Goal: Task Accomplishment & Management: Complete application form

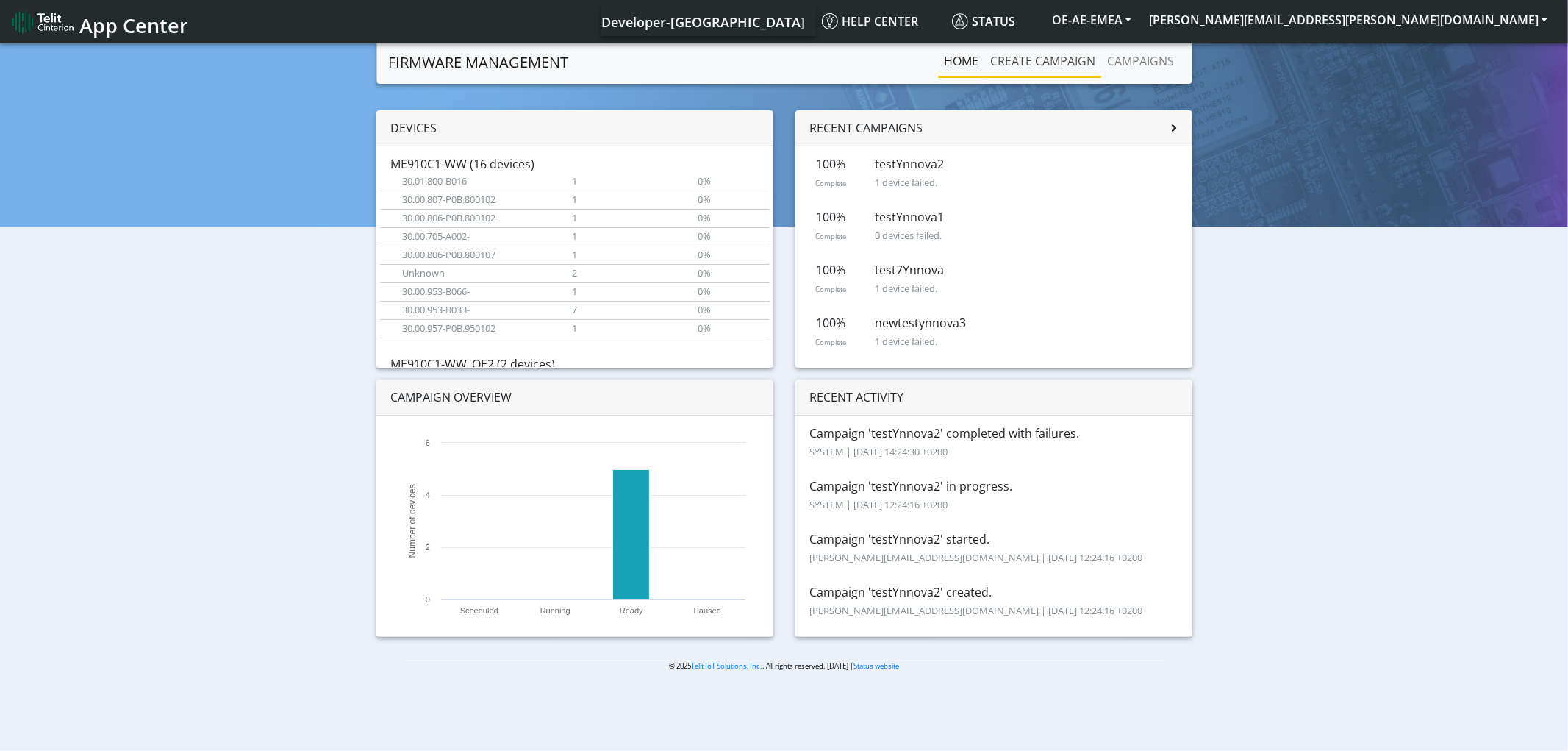
click at [1026, 59] on link "Create campaign" at bounding box center [1042, 61] width 117 height 30
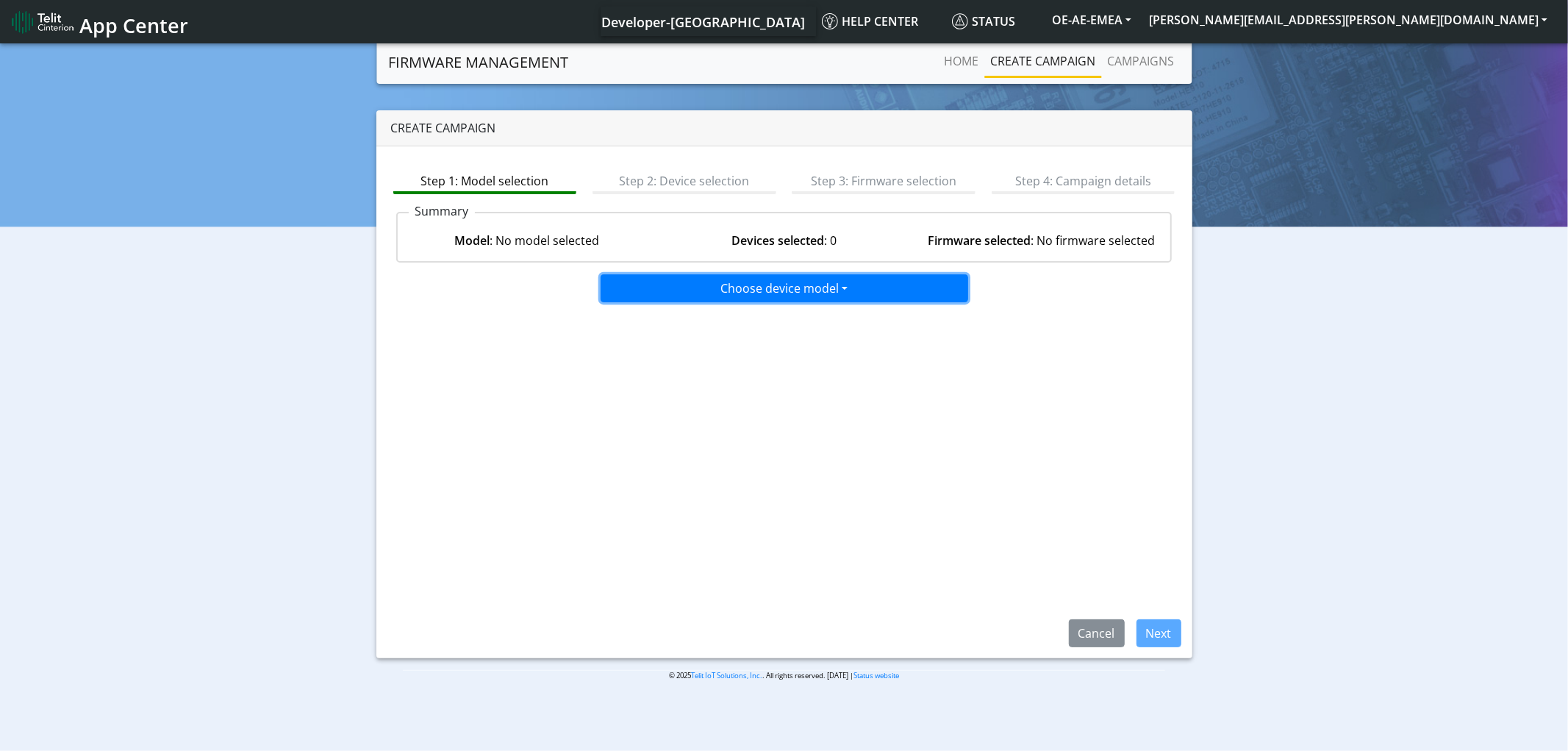
click at [753, 291] on button "Choose device model" at bounding box center [784, 288] width 368 height 28
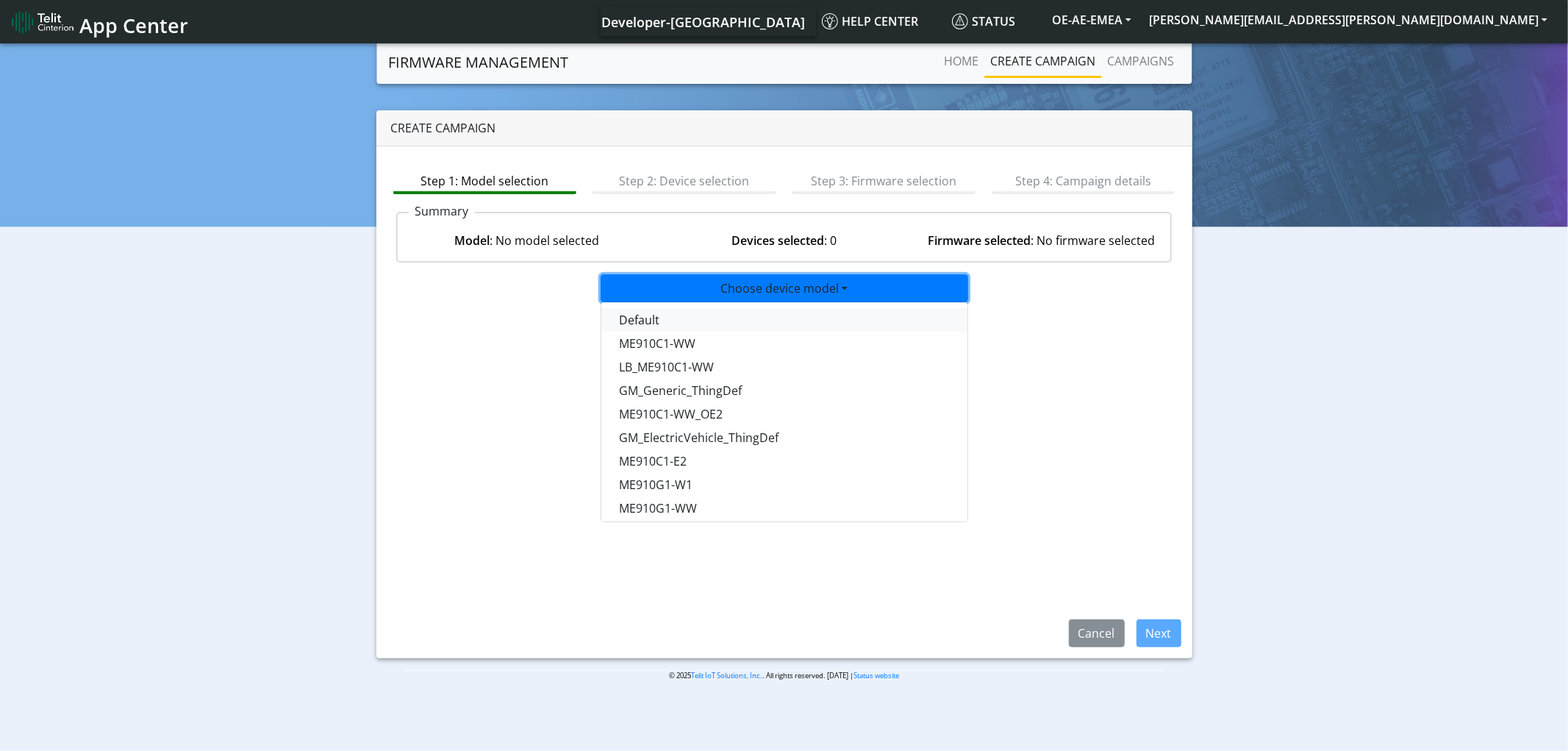
click at [710, 313] on button "Default" at bounding box center [785, 320] width 368 height 24
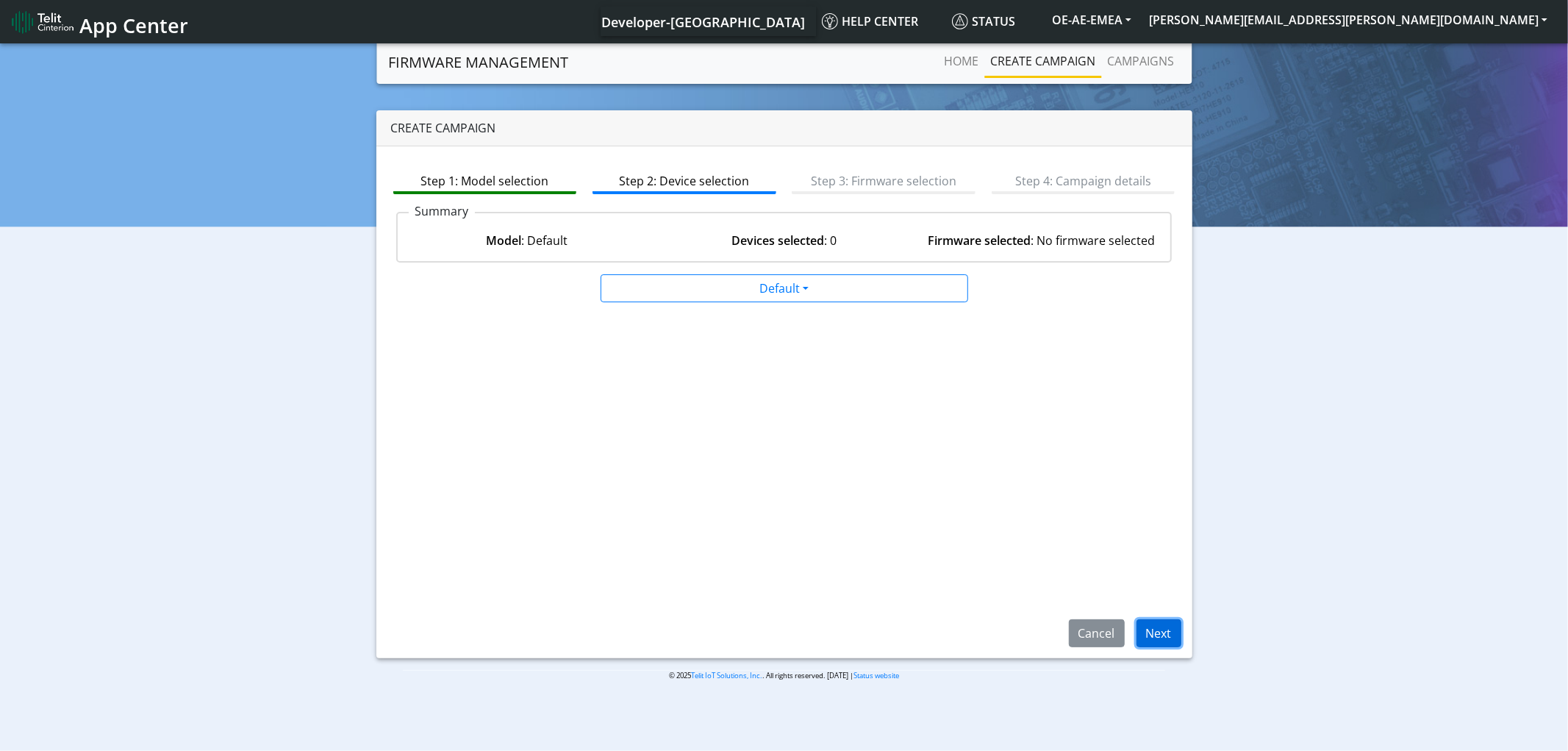
click at [1165, 637] on button "Next" at bounding box center [1159, 633] width 45 height 28
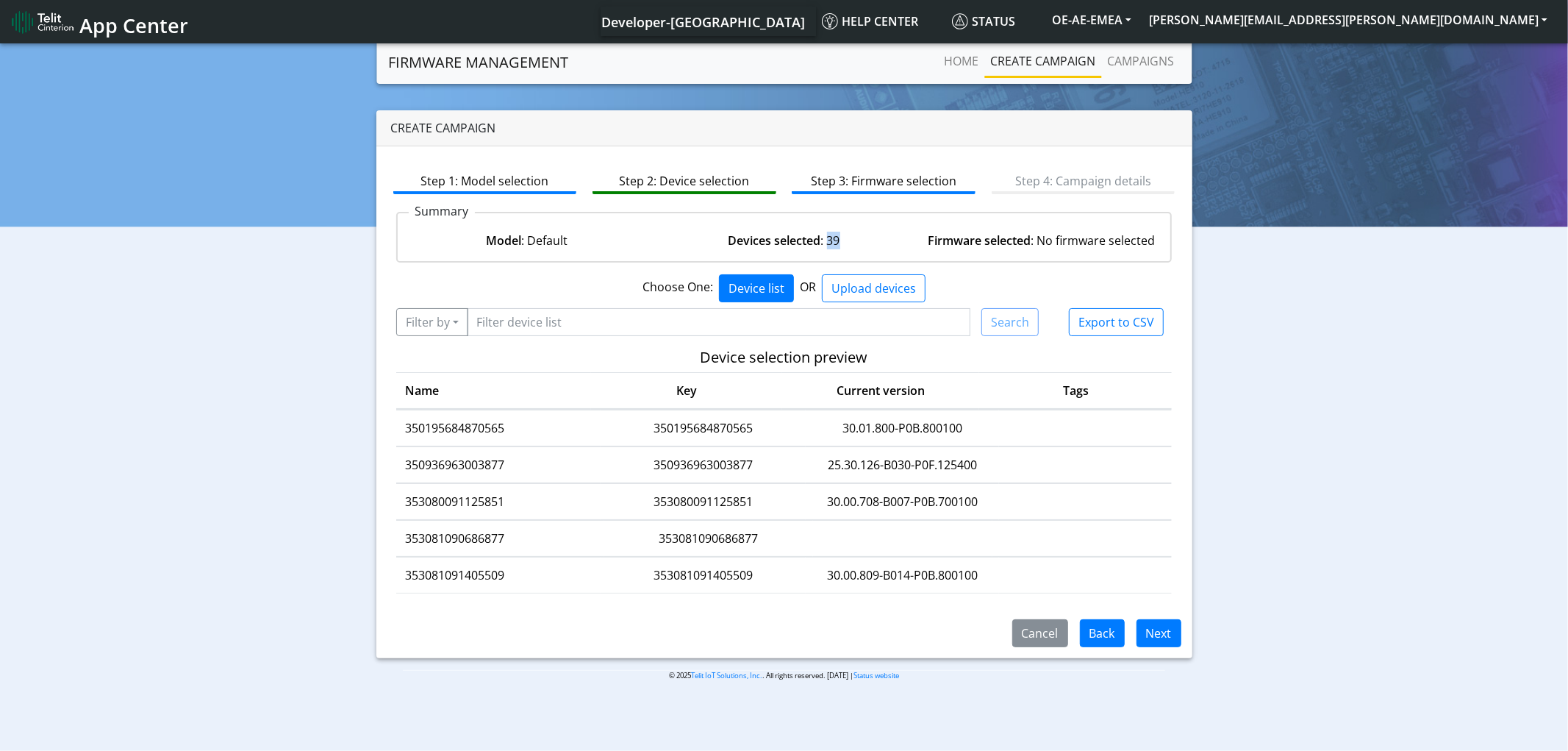
drag, startPoint x: 847, startPoint y: 238, endPoint x: 825, endPoint y: 239, distance: 22.0
click at [825, 239] on div "Devices selected : 39" at bounding box center [784, 240] width 258 height 17
drag, startPoint x: 583, startPoint y: 244, endPoint x: 531, endPoint y: 248, distance: 52.2
click at [531, 248] on div "Model : Default Devices selected : 39 Firmware selected : No firmware selected" at bounding box center [784, 240] width 774 height 41
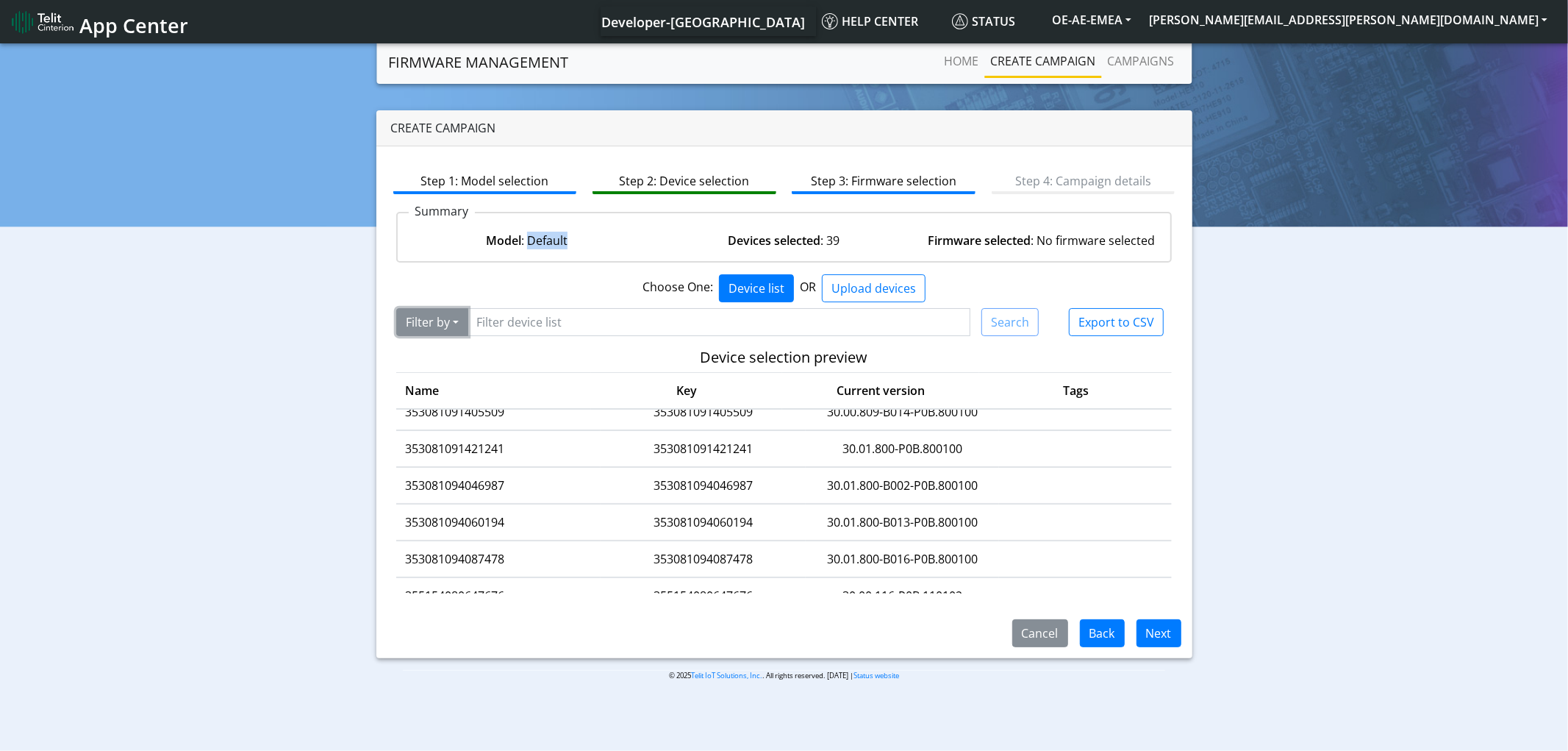
click at [458, 320] on button "Filter by" at bounding box center [432, 322] width 72 height 28
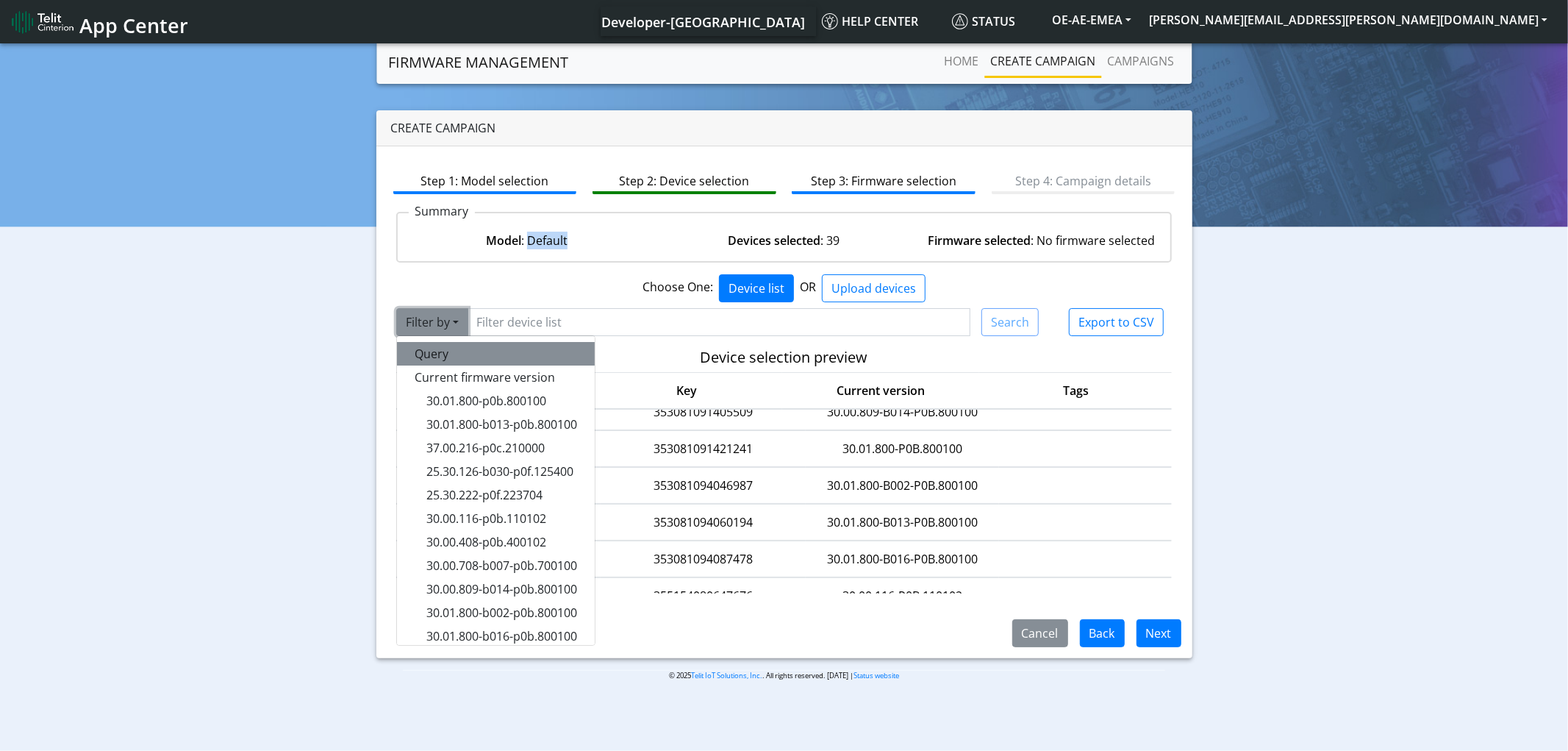
click at [450, 353] on button "Query" at bounding box center [496, 353] width 197 height 24
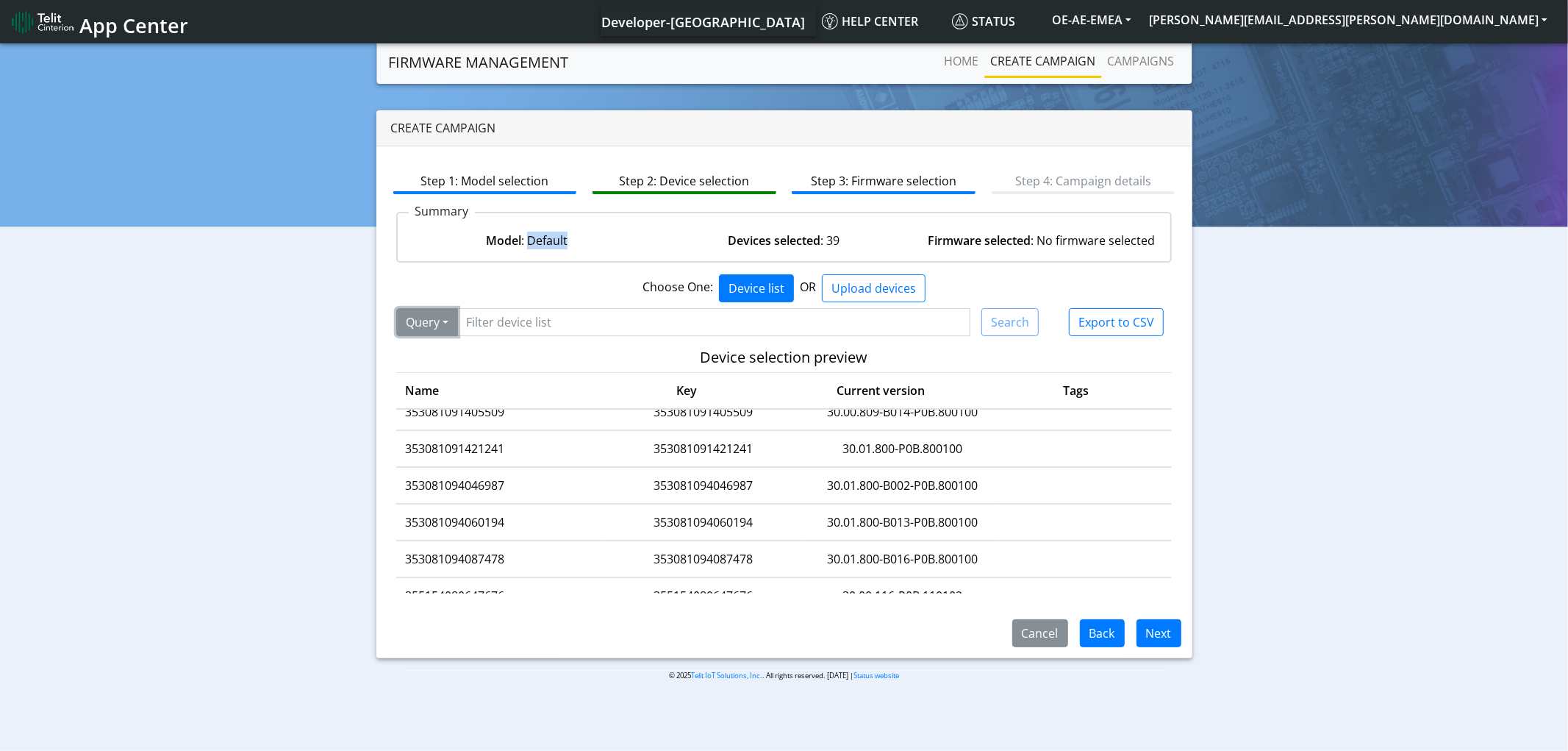
click at [441, 327] on button "Query" at bounding box center [427, 322] width 62 height 28
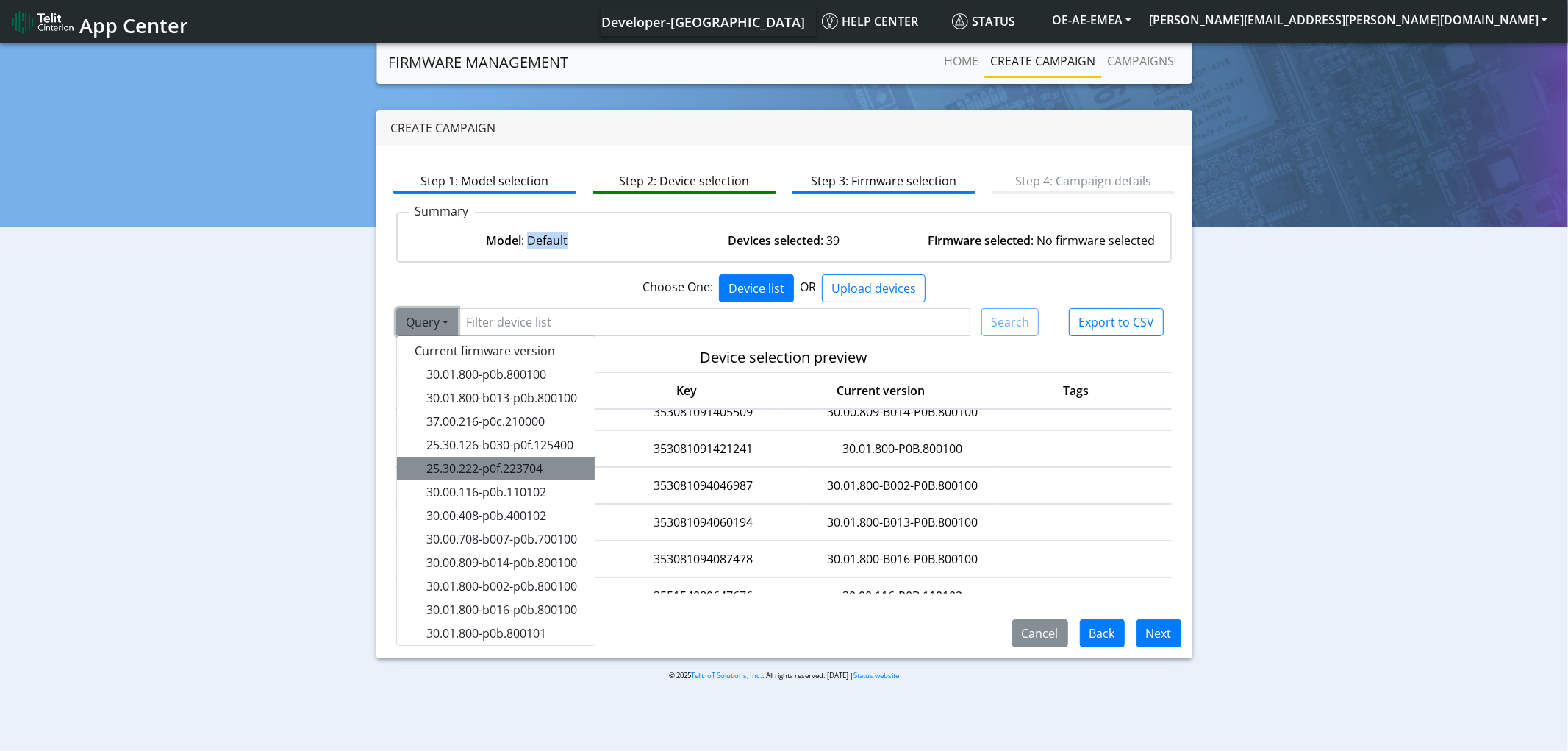
scroll to position [0, 0]
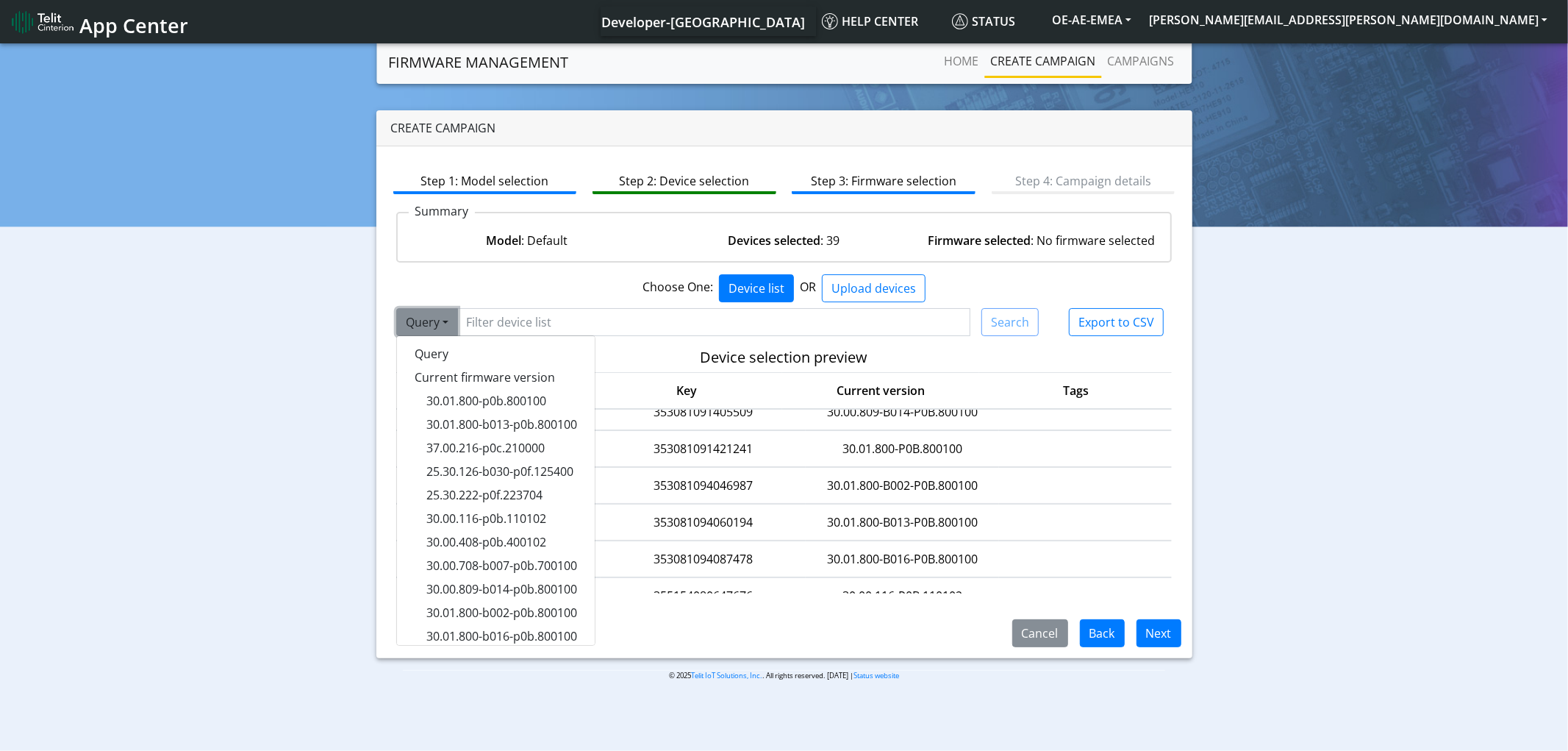
click at [567, 296] on div "Choose One: Device list OR Upload devices" at bounding box center [784, 288] width 798 height 28
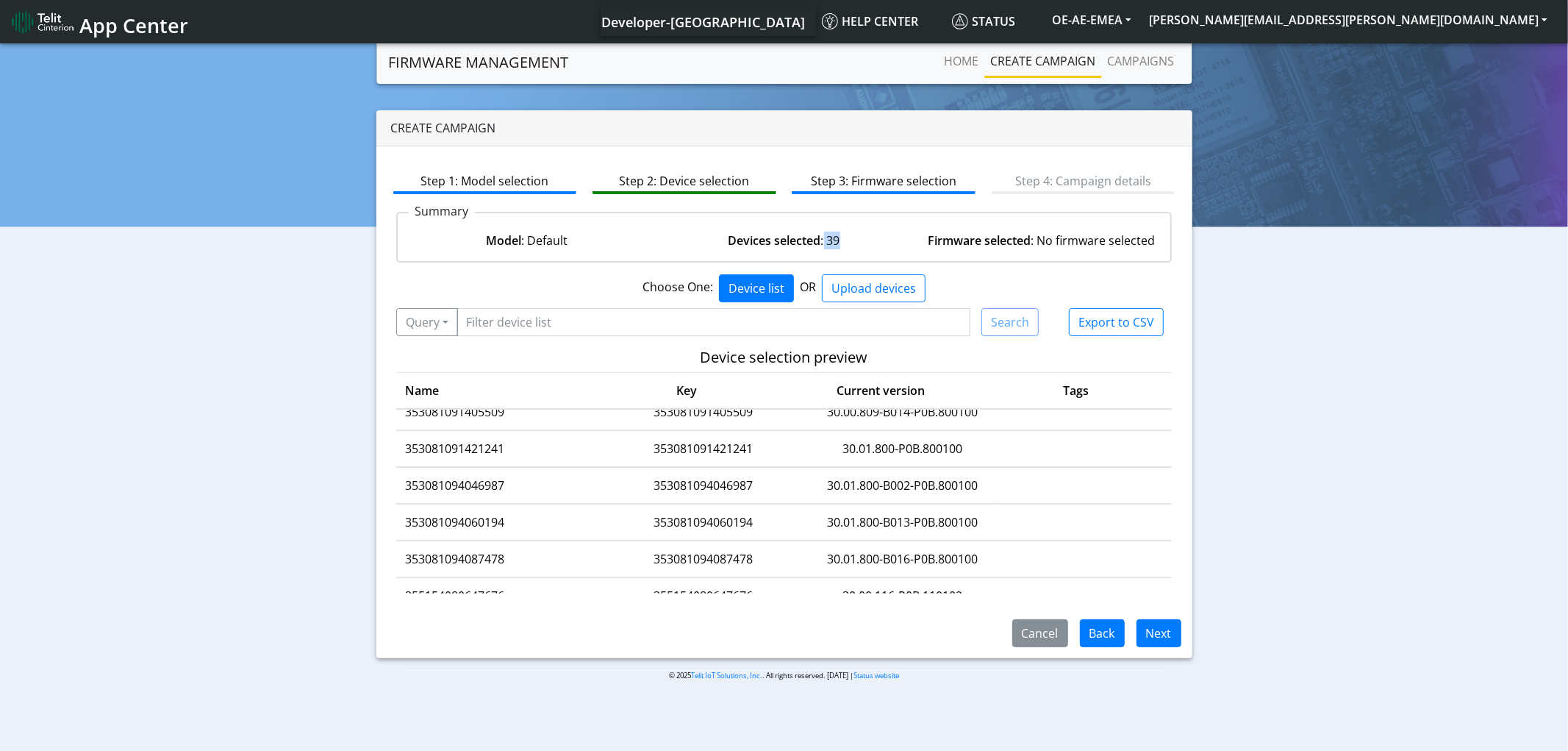
drag, startPoint x: 842, startPoint y: 244, endPoint x: 823, endPoint y: 238, distance: 19.9
click at [823, 238] on div "Devices selected : 39" at bounding box center [784, 240] width 258 height 17
click at [1159, 635] on button "Next" at bounding box center [1159, 633] width 45 height 28
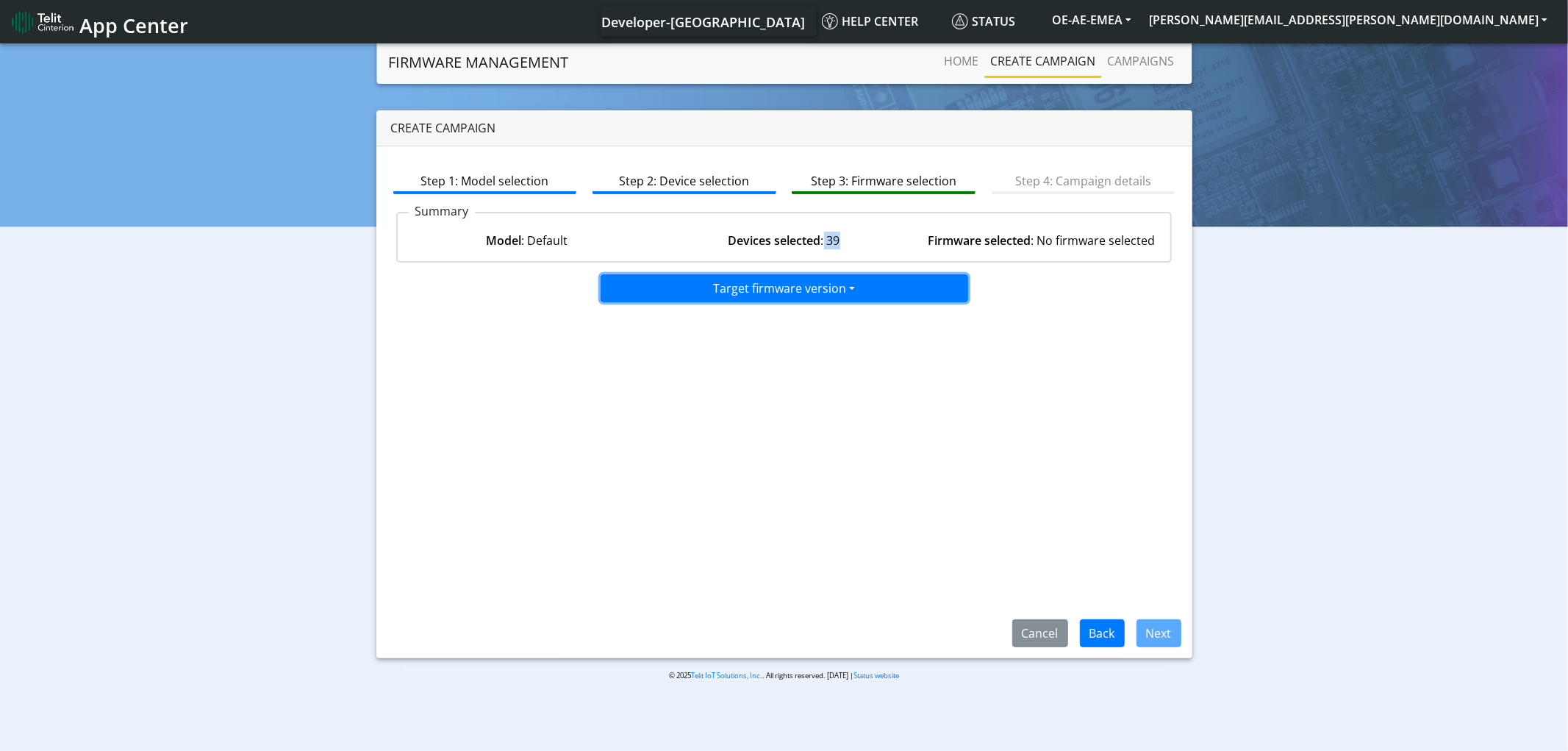
click at [806, 282] on button "Target firmware version" at bounding box center [784, 288] width 368 height 28
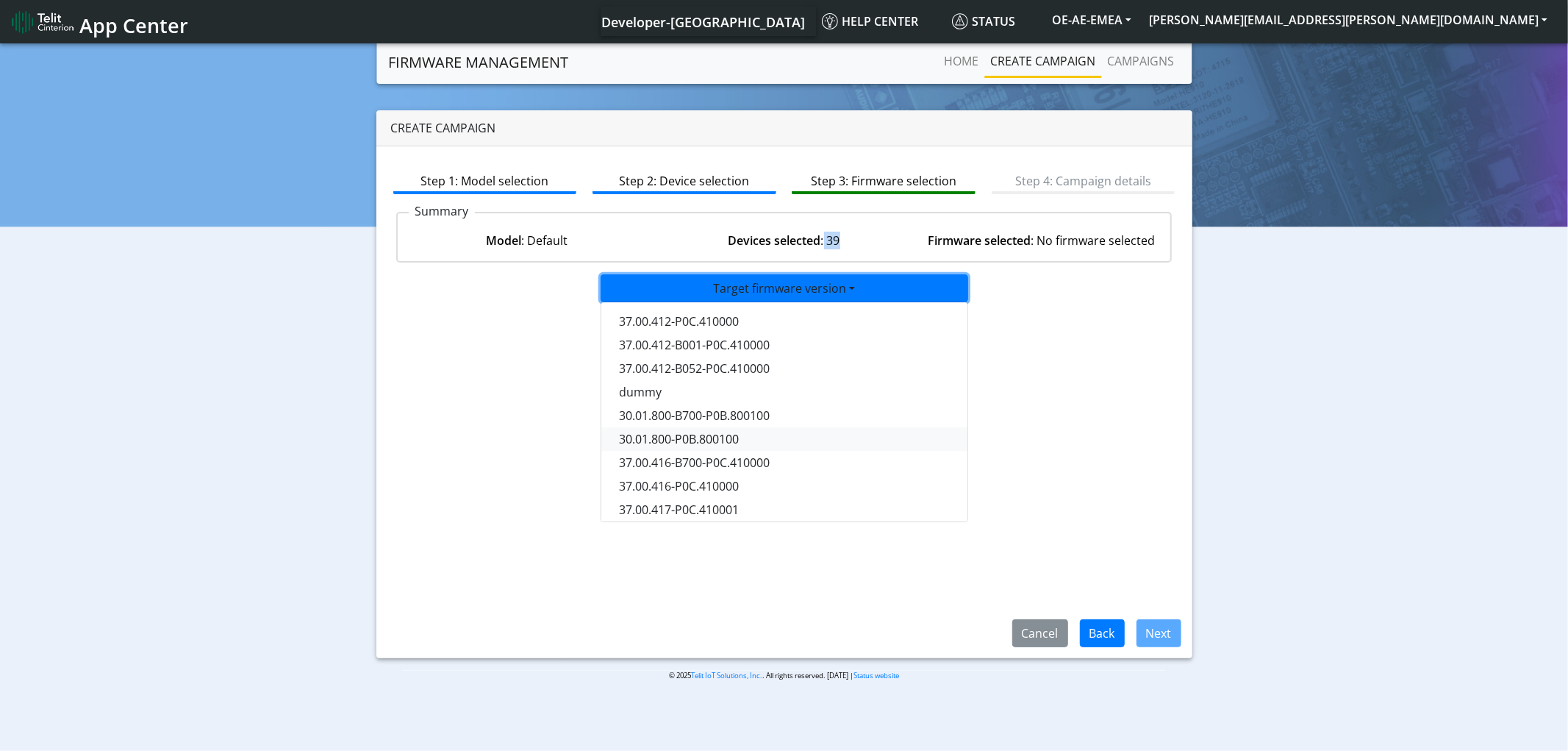
scroll to position [27, 0]
click at [678, 503] on button "37.00.417-P0C.410001" at bounding box center [785, 504] width 368 height 24
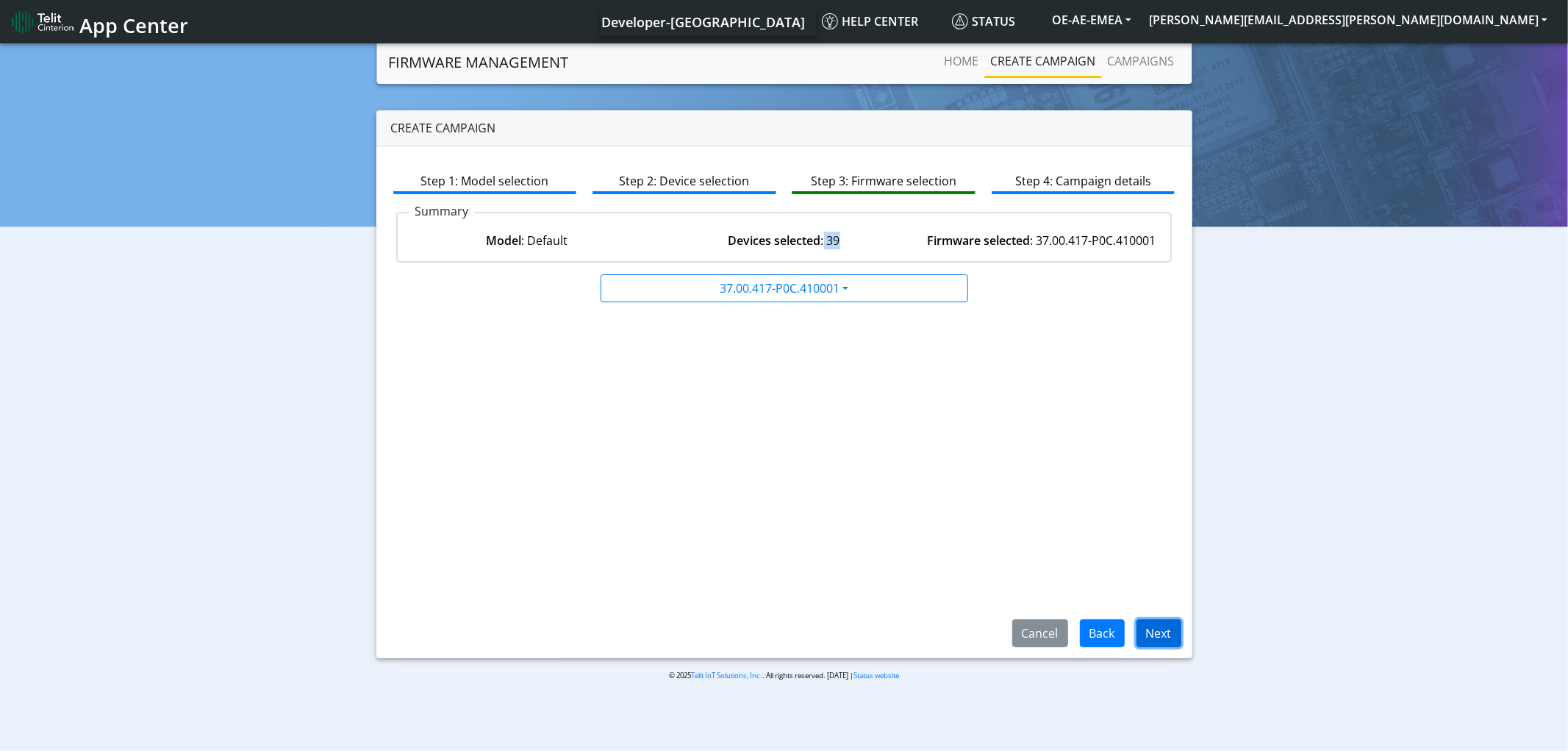
click at [1159, 632] on button "Next" at bounding box center [1159, 633] width 45 height 28
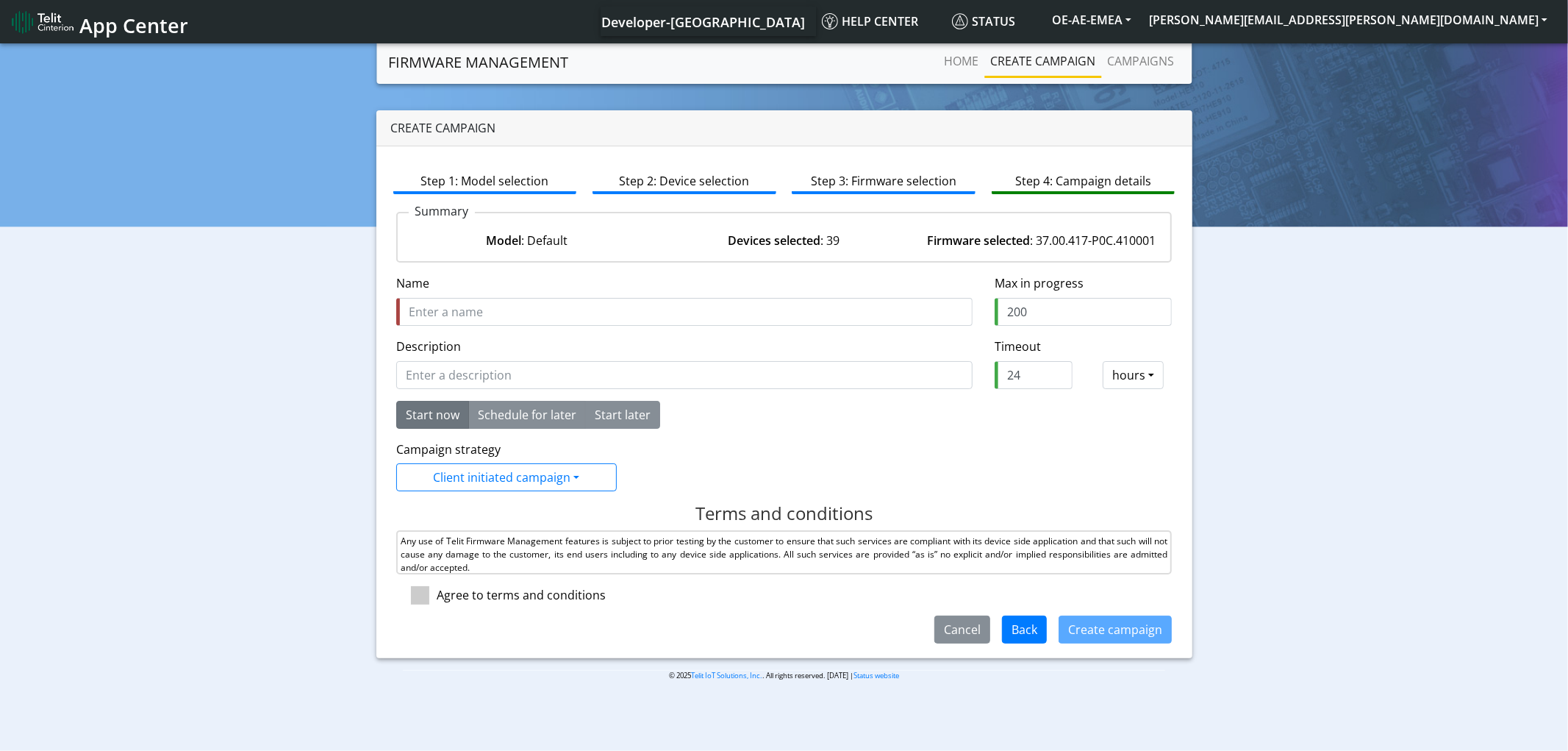
click at [496, 326] on input "Name" at bounding box center [684, 312] width 576 height 28
click at [1139, 60] on link "Campaigns" at bounding box center [1140, 61] width 79 height 30
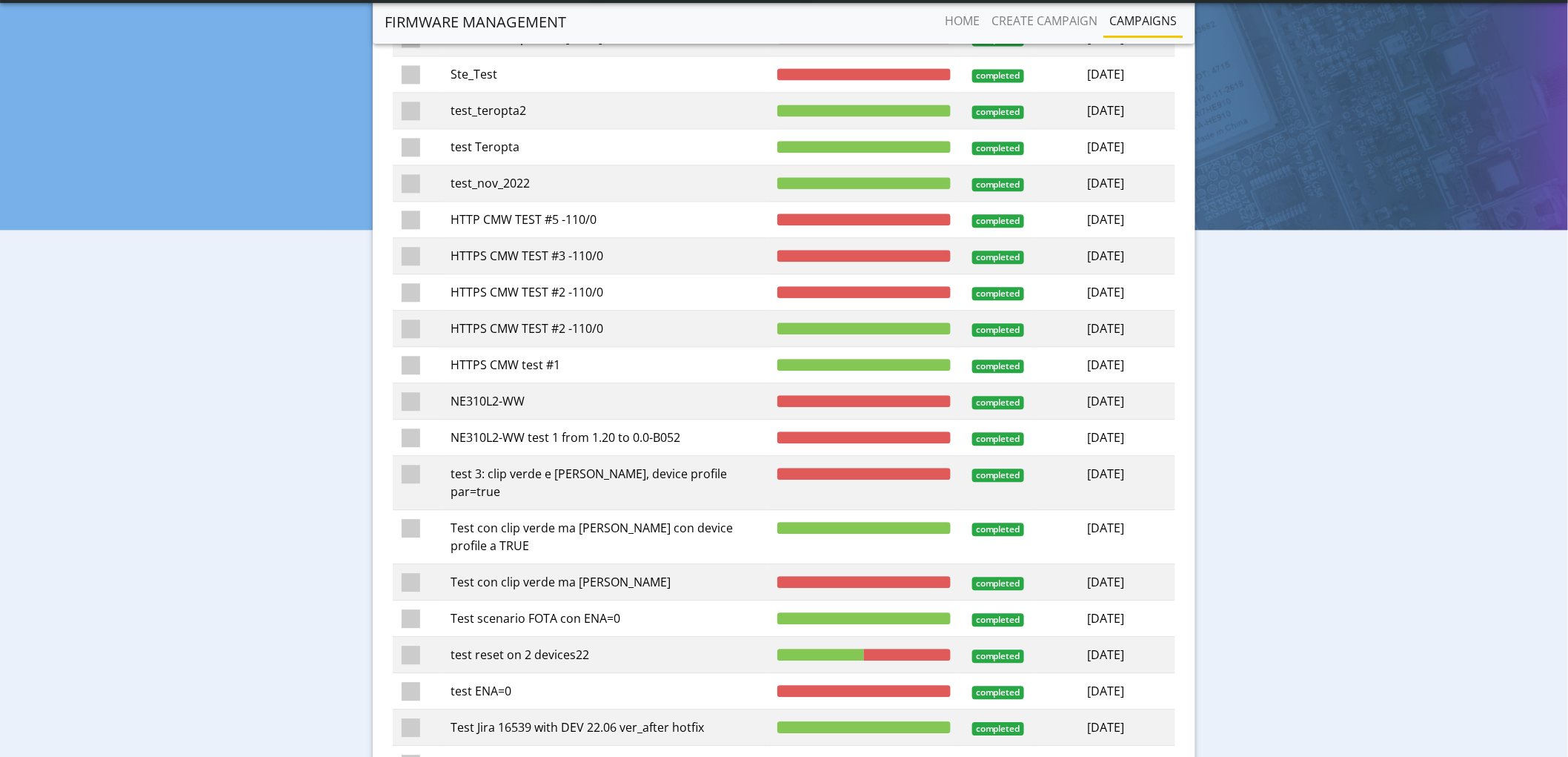
scroll to position [1399, 0]
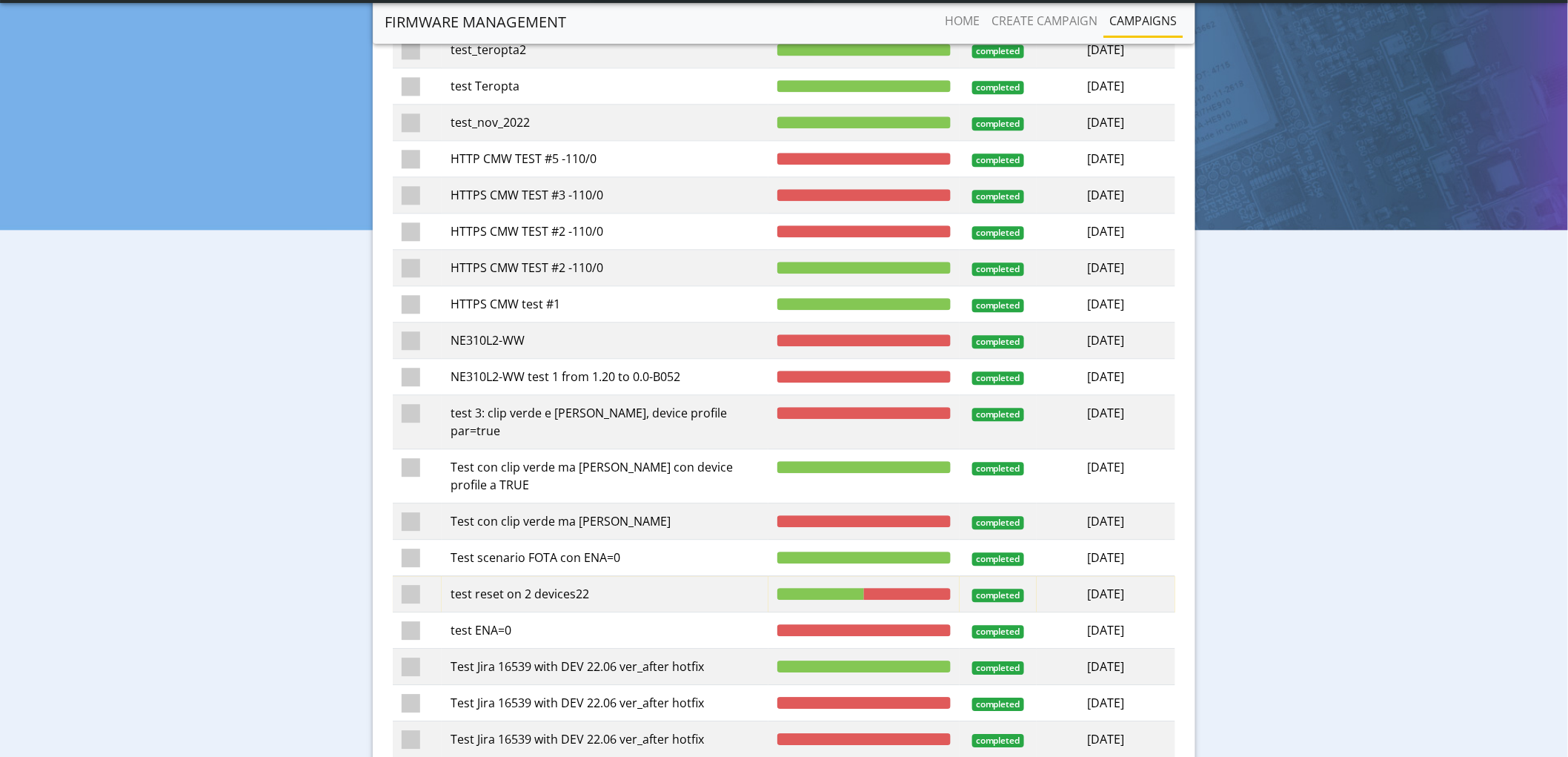
click at [650, 586] on td "test reset on 2 devices22" at bounding box center [605, 593] width 326 height 36
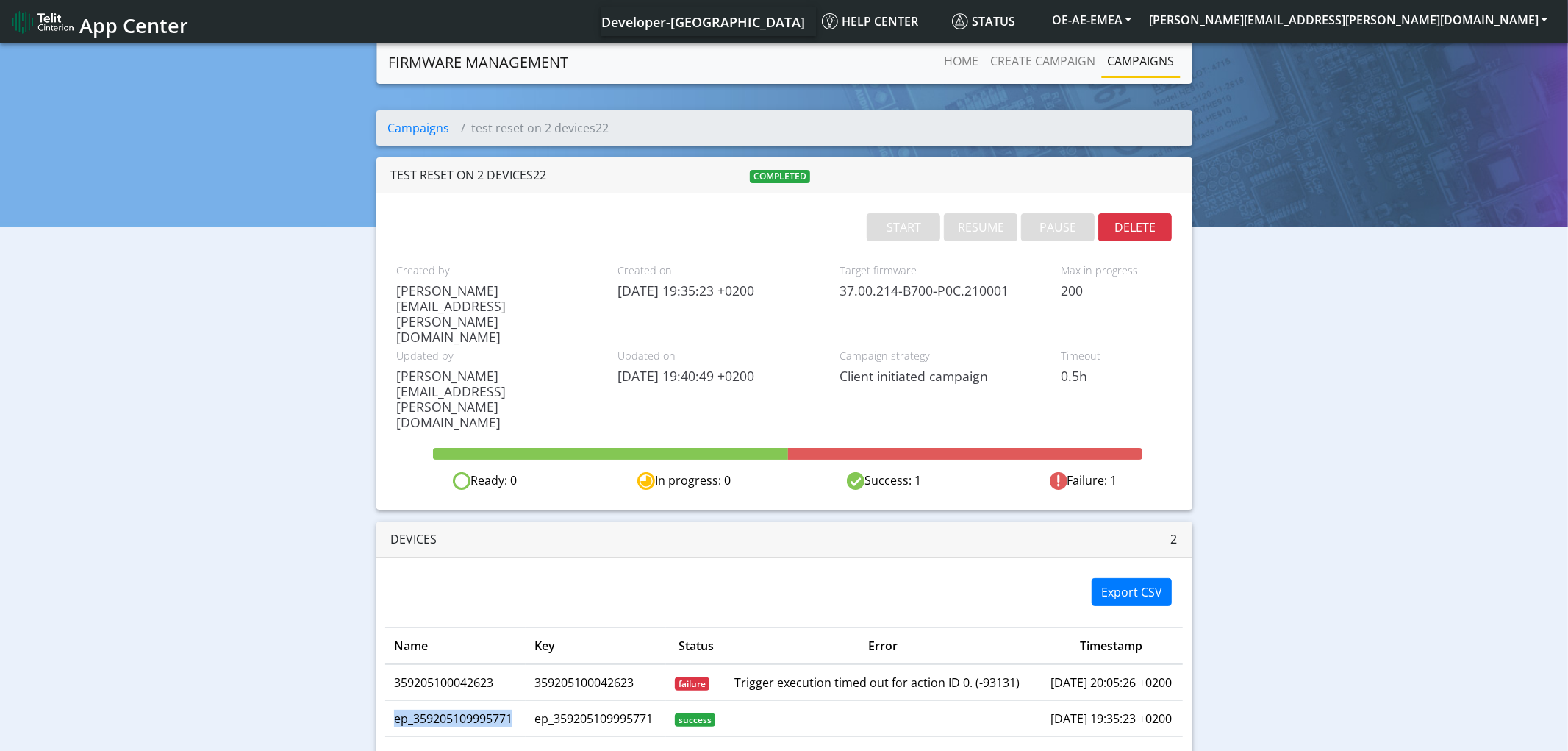
drag, startPoint x: 517, startPoint y: 629, endPoint x: 393, endPoint y: 624, distance: 124.1
click at [393, 699] on td "ep_359205109995771" at bounding box center [455, 717] width 141 height 36
drag, startPoint x: 509, startPoint y: 589, endPoint x: 393, endPoint y: 590, distance: 116.0
click at [393, 664] on td "359205100042623" at bounding box center [455, 682] width 141 height 37
drag, startPoint x: 1015, startPoint y: 589, endPoint x: 726, endPoint y: 589, distance: 289.0
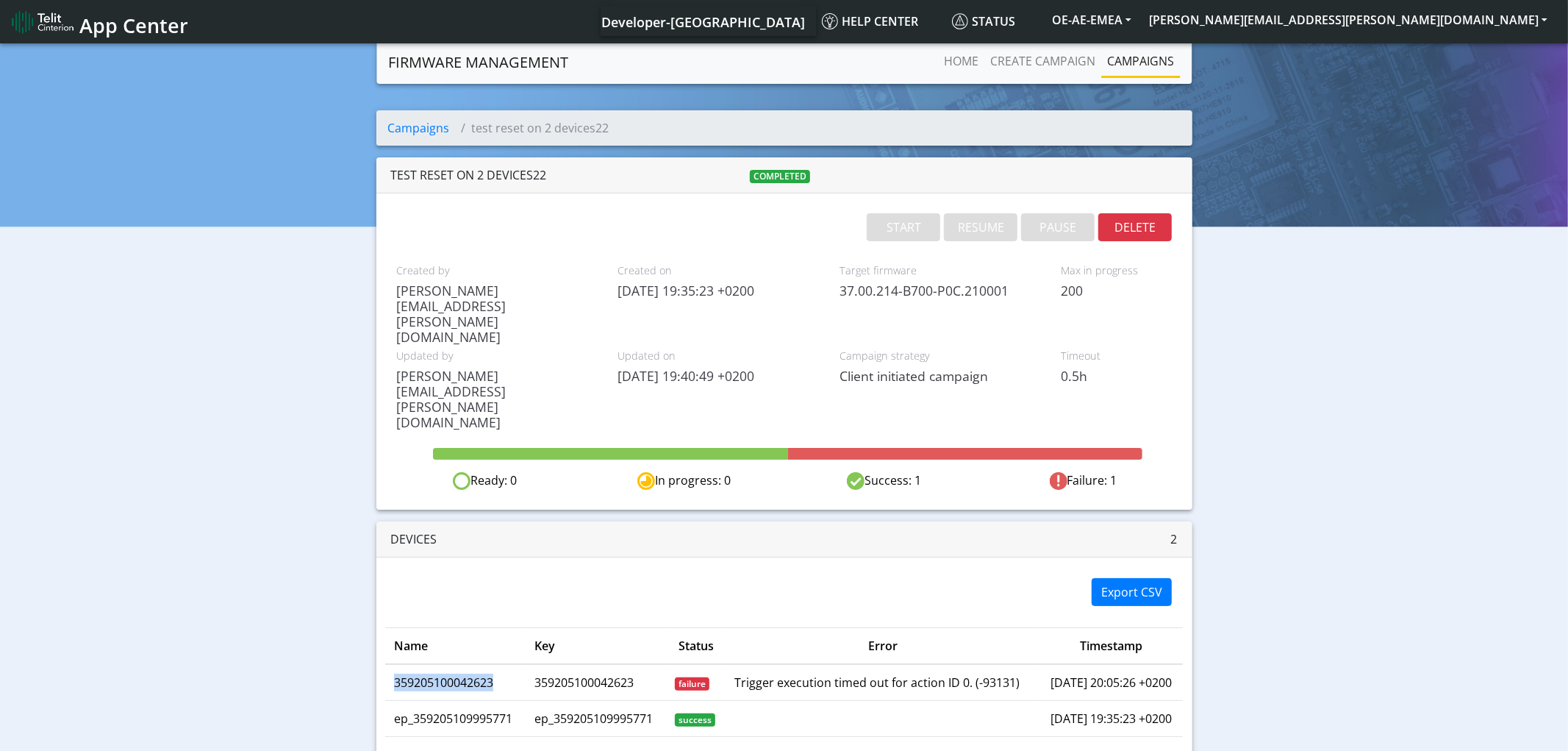
click at [726, 664] on td "Trigger execution timed out for action ID 0. (-93131)" at bounding box center [883, 682] width 313 height 37
